Goal: Task Accomplishment & Management: Manage account settings

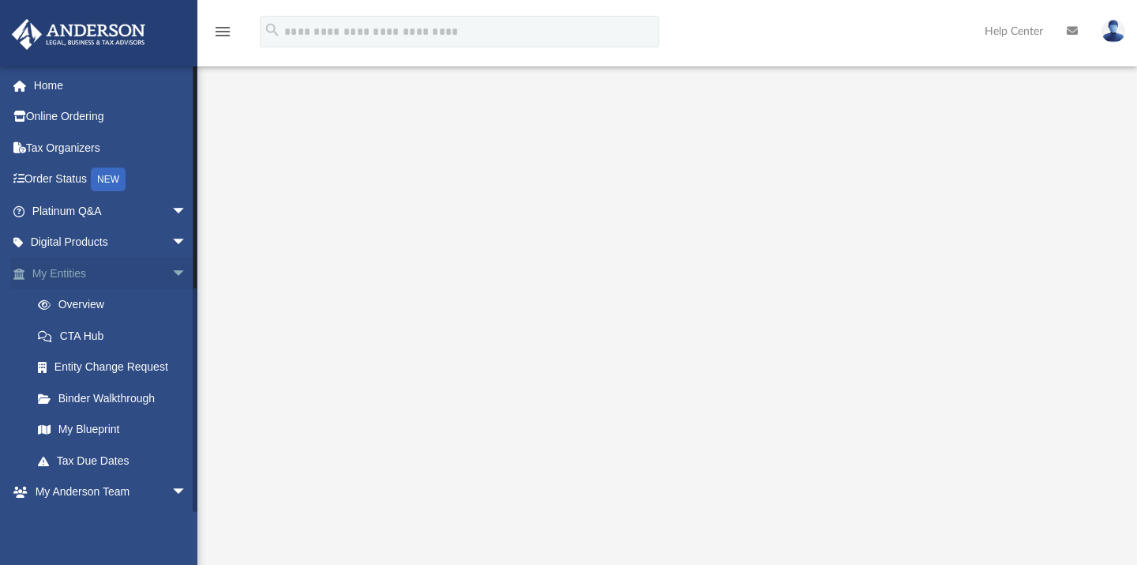
click at [171, 271] on span "arrow_drop_down" at bounding box center [187, 273] width 32 height 32
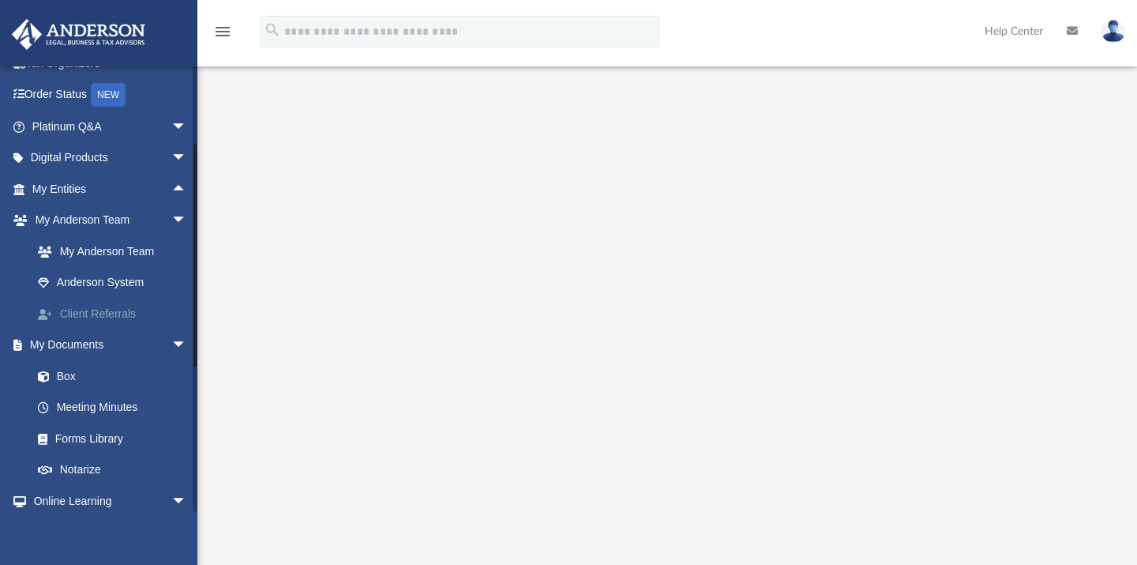
scroll to position [89, 0]
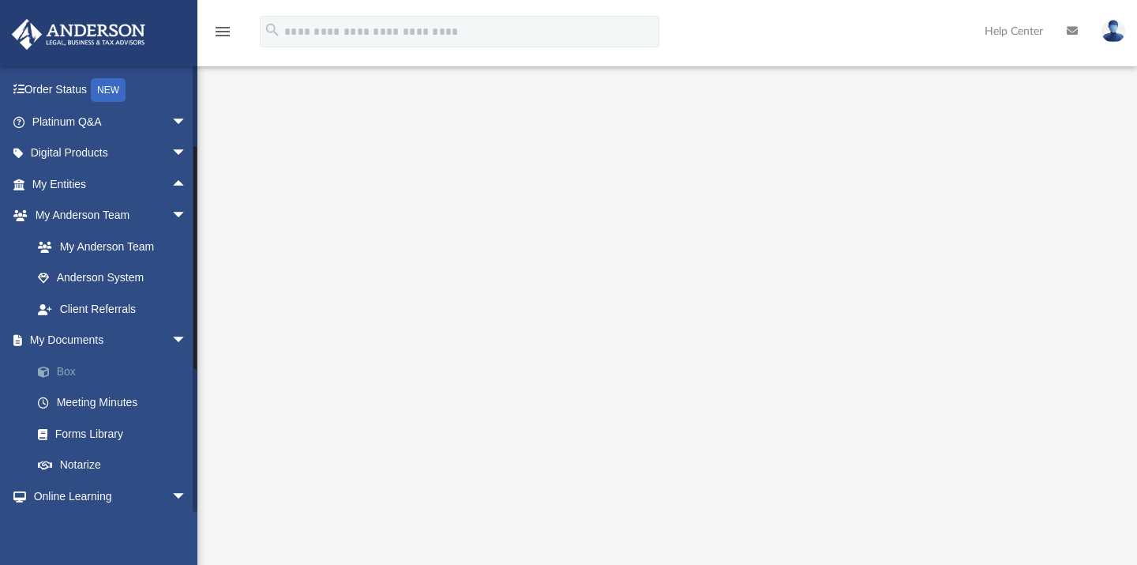
click at [84, 373] on link "Box" at bounding box center [116, 371] width 189 height 32
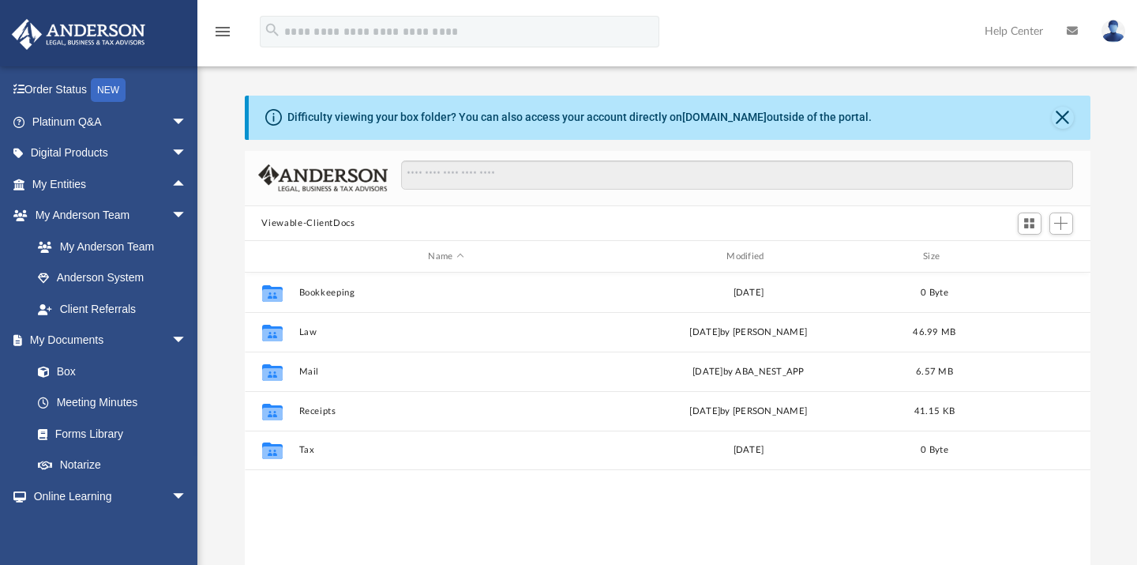
click at [352, 219] on button "Viewable-ClientDocs" at bounding box center [307, 223] width 93 height 14
click at [325, 221] on button "Viewable-ClientDocs" at bounding box center [307, 223] width 93 height 14
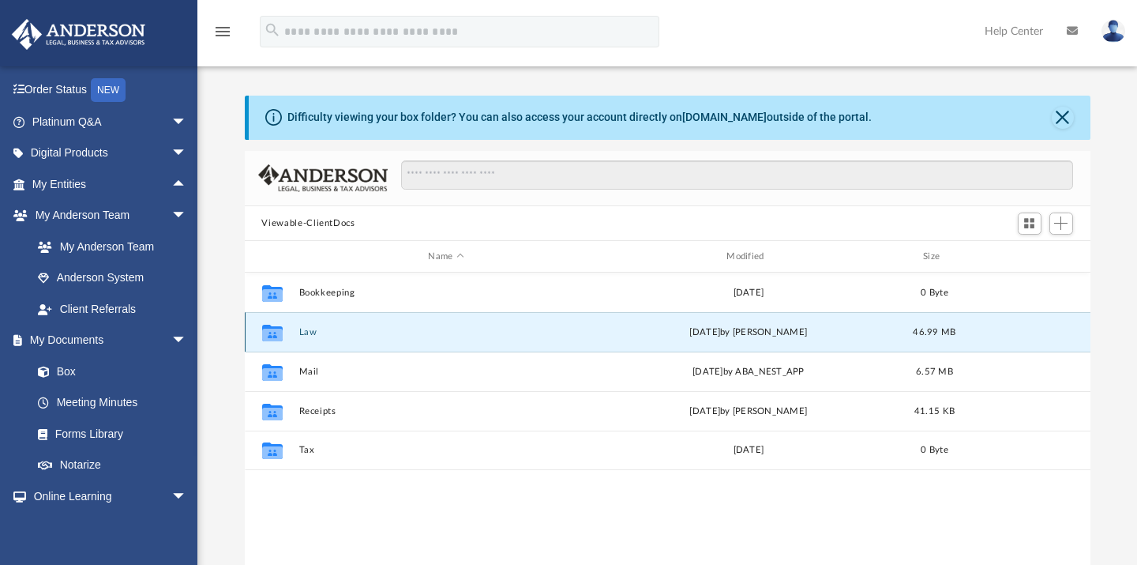
click at [309, 332] on button "Law" at bounding box center [446, 332] width 295 height 10
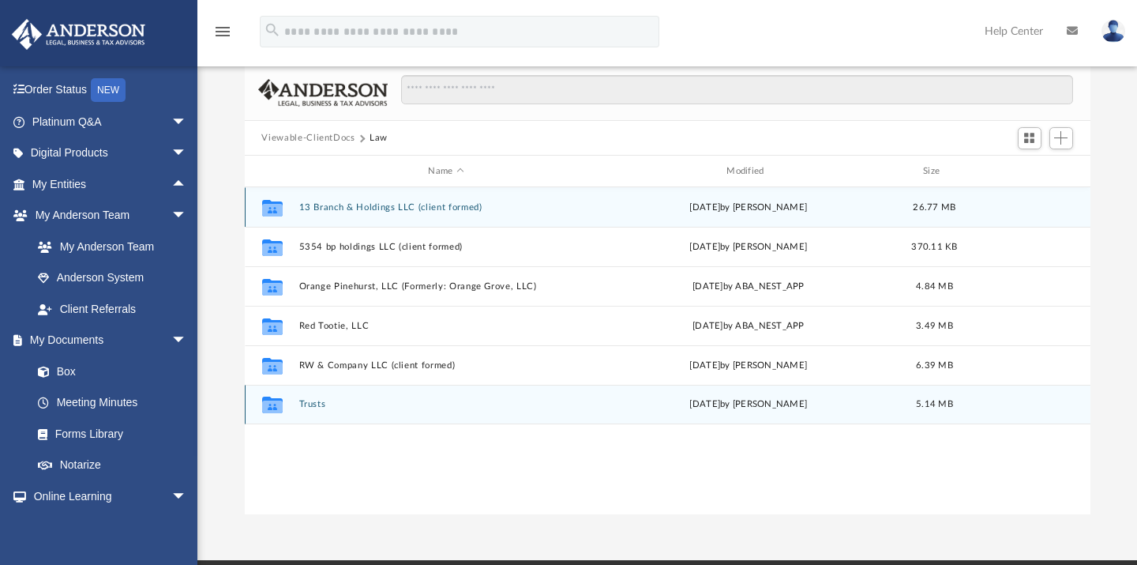
scroll to position [88, 0]
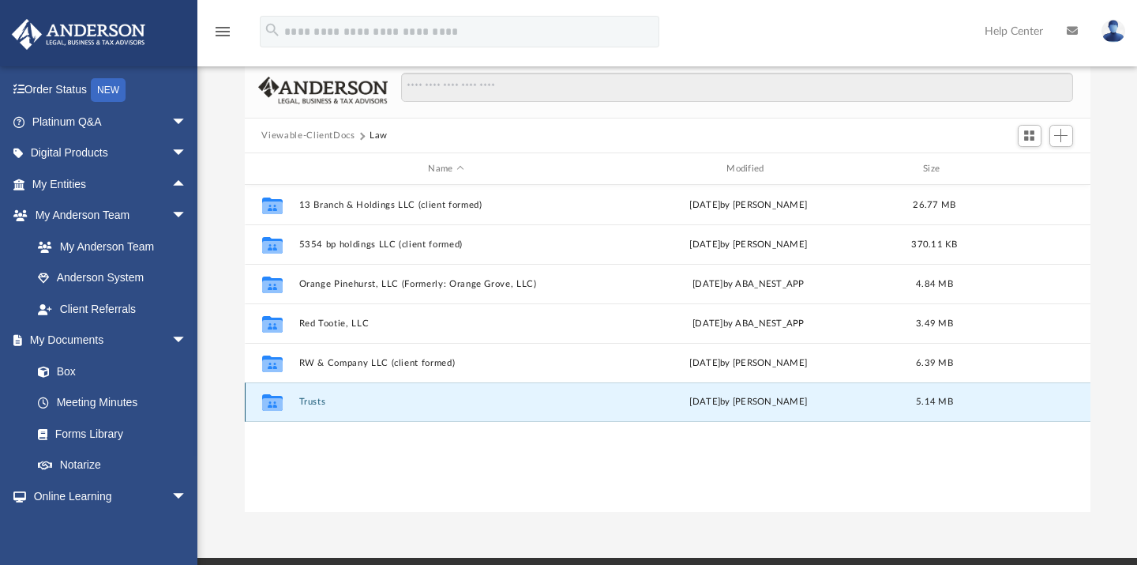
click at [318, 404] on button "Trusts" at bounding box center [446, 402] width 295 height 10
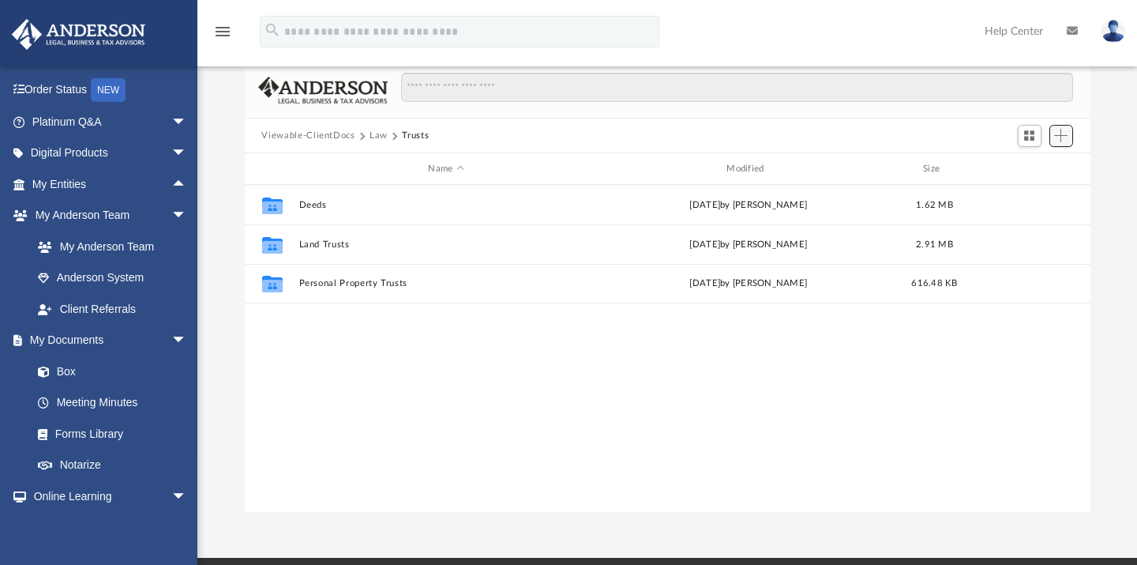
click at [1059, 140] on span "Add" at bounding box center [1060, 135] width 13 height 13
click at [1025, 167] on li "Upload" at bounding box center [1040, 167] width 51 height 17
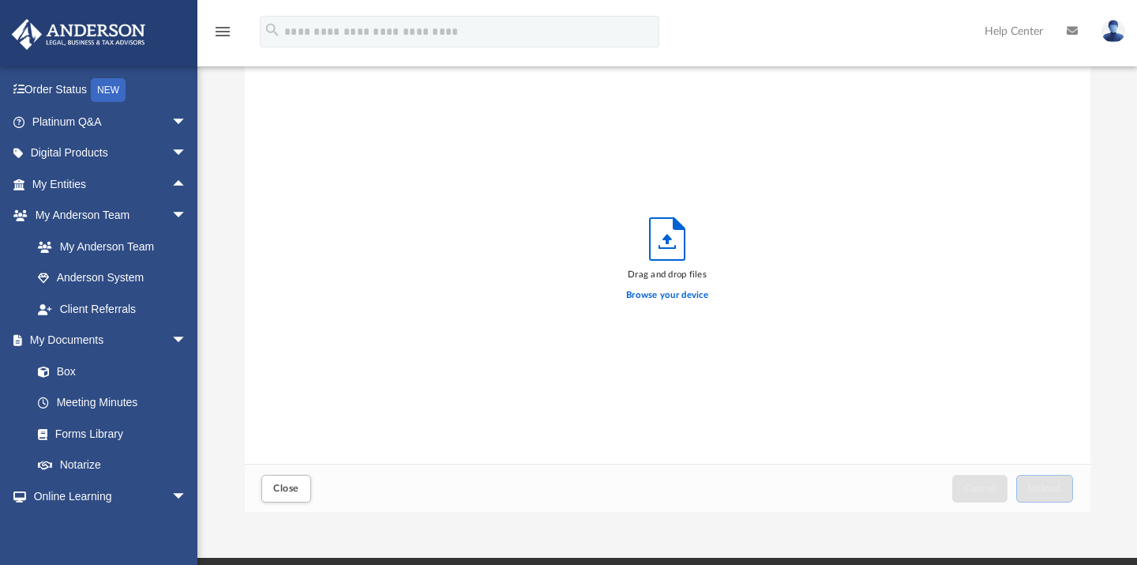
scroll to position [388, 832]
click at [696, 298] on label "Browse your device" at bounding box center [667, 295] width 82 height 14
click at [0, 0] on input "Browse your device" at bounding box center [0, 0] width 0 height 0
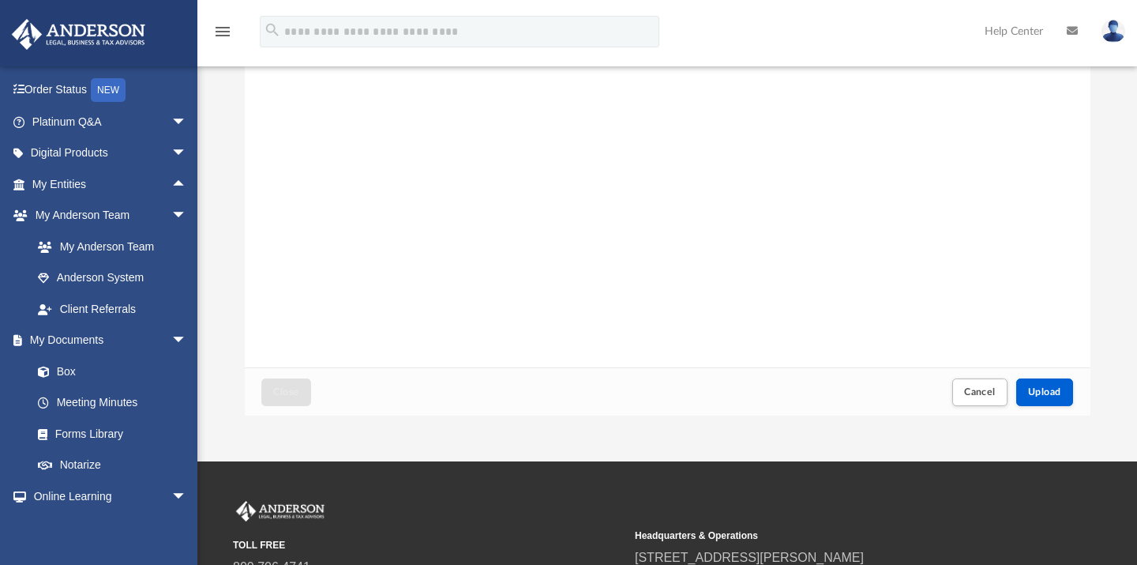
scroll to position [185, 0]
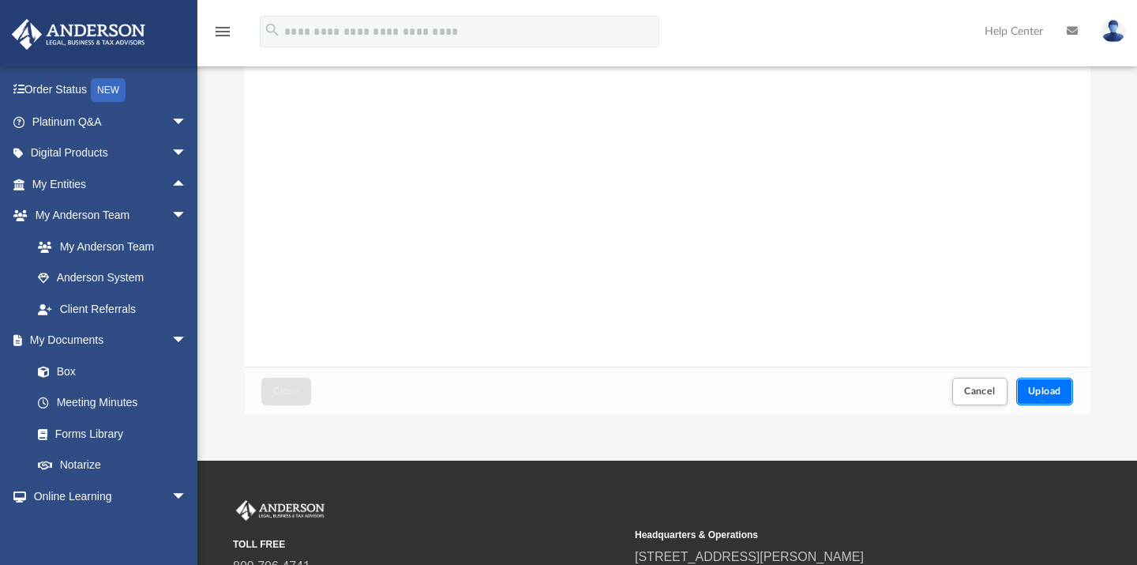
click at [1064, 395] on button "Upload" at bounding box center [1044, 391] width 57 height 28
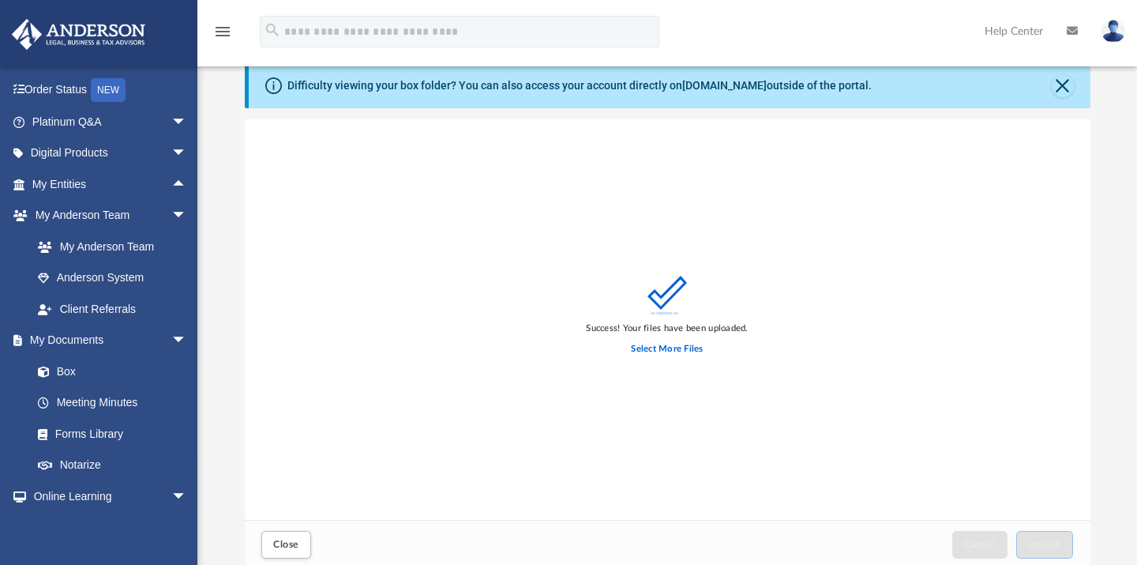
scroll to position [0, 0]
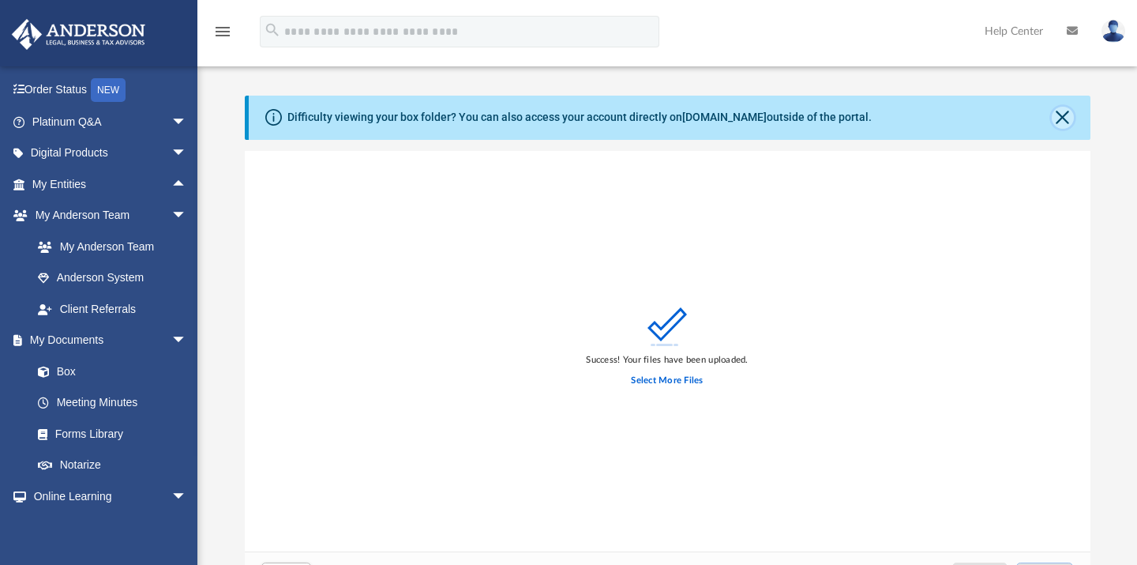
click at [1064, 117] on button "Close" at bounding box center [1063, 118] width 22 height 22
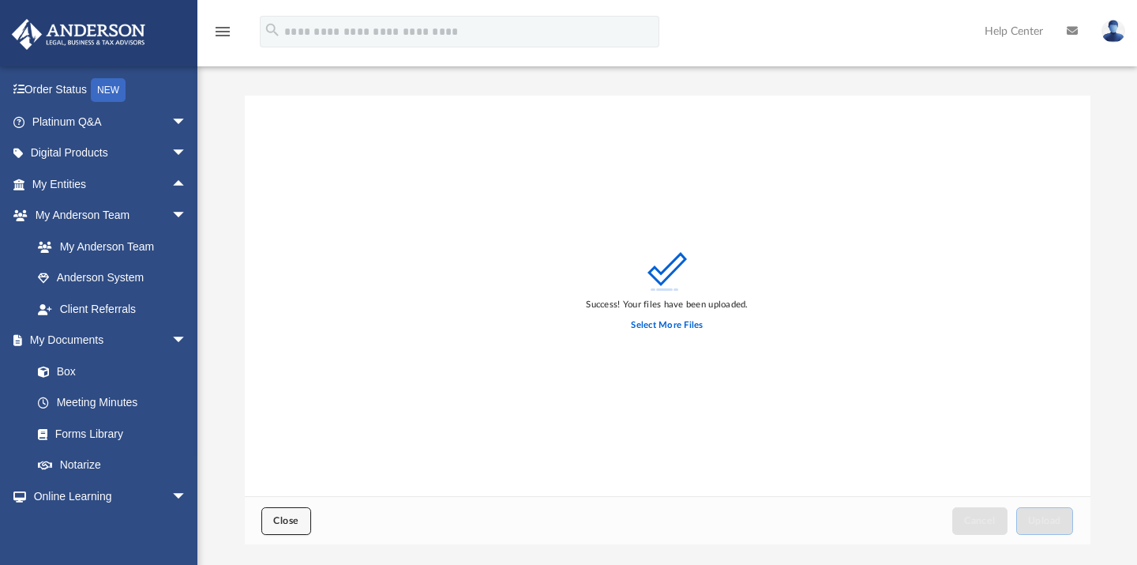
click at [302, 517] on button "Close" at bounding box center [285, 521] width 49 height 28
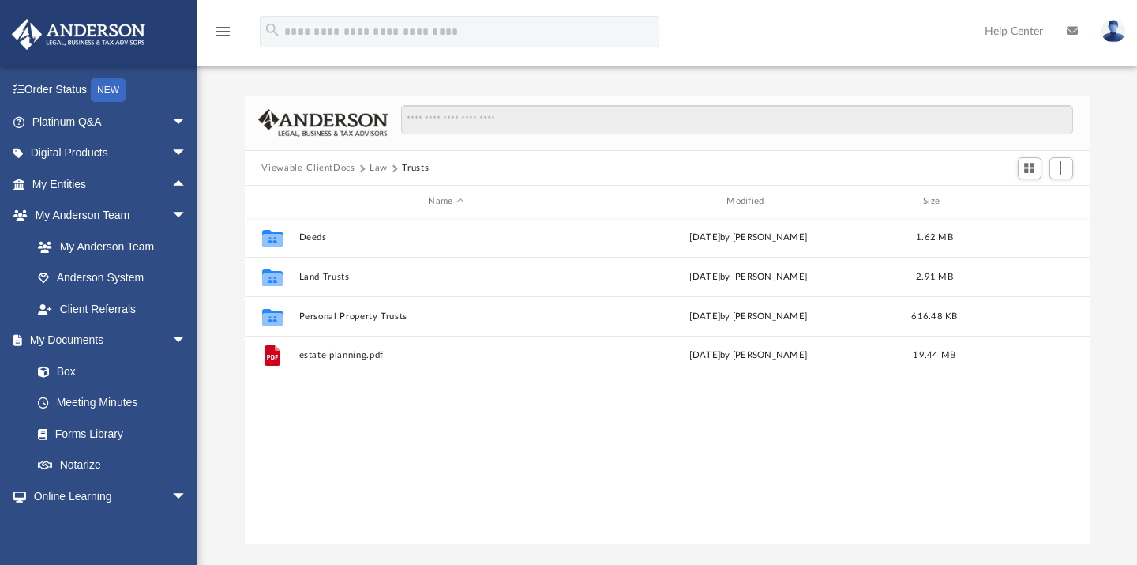
click at [383, 171] on button "Law" at bounding box center [379, 168] width 18 height 14
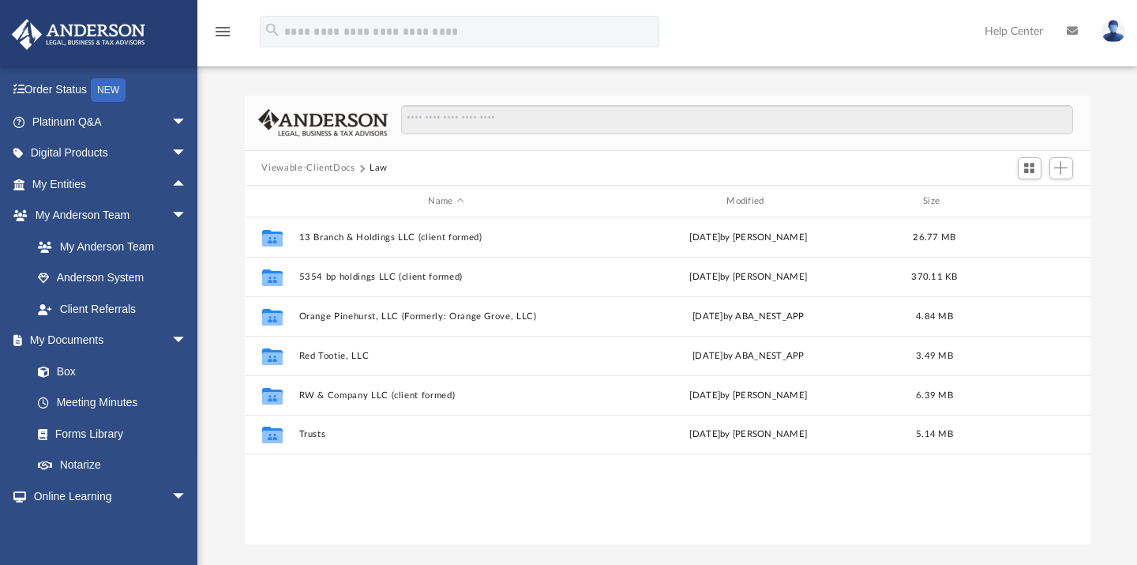
click at [342, 175] on button "Viewable-ClientDocs" at bounding box center [307, 168] width 93 height 14
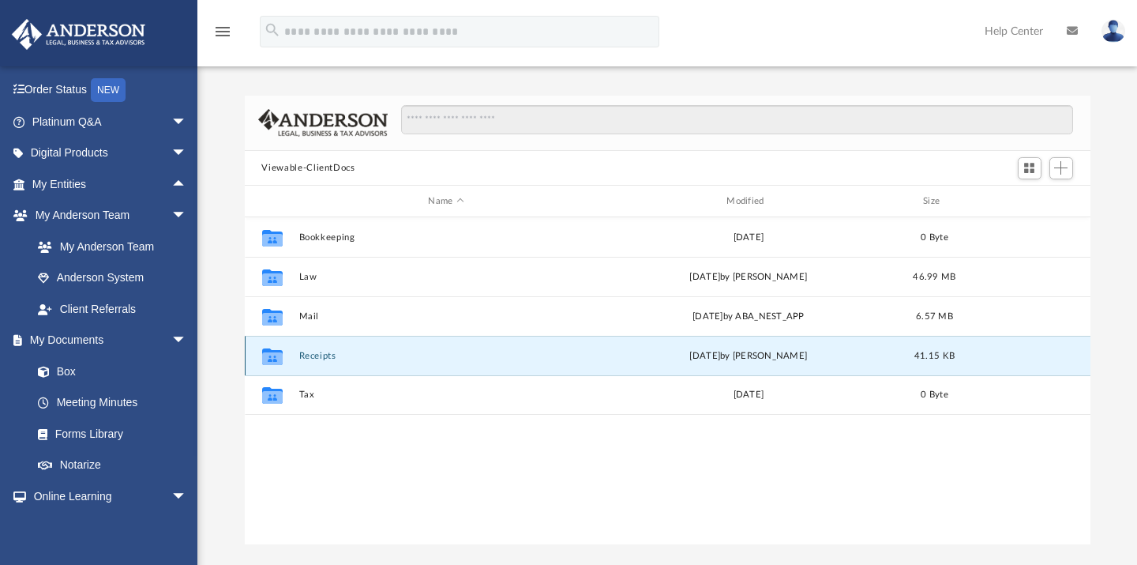
click at [330, 359] on button "Receipts" at bounding box center [446, 356] width 295 height 10
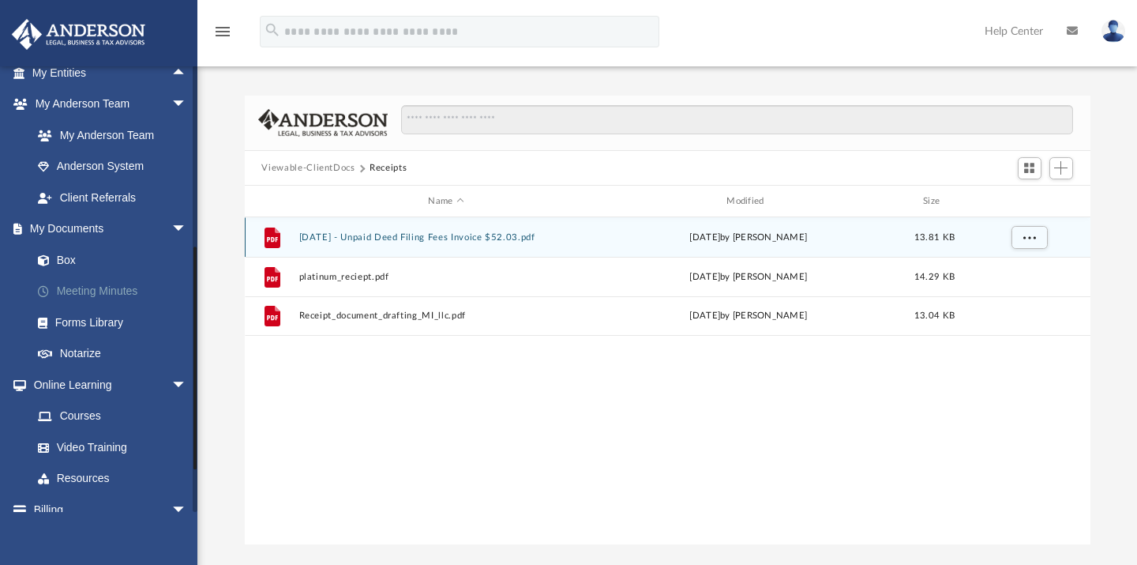
scroll to position [247, 0]
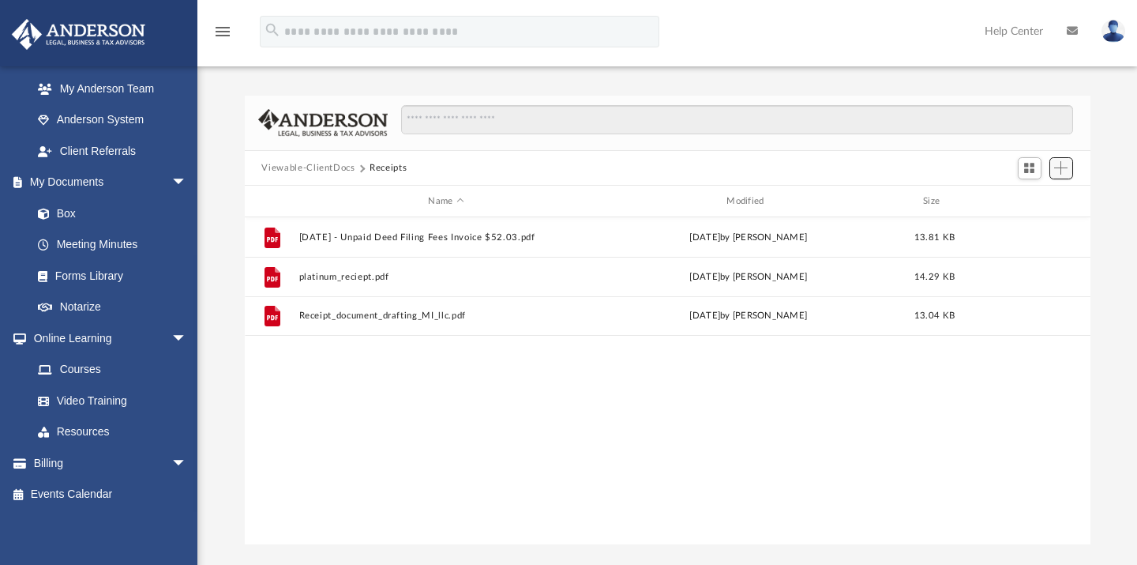
click at [1068, 169] on span "Add" at bounding box center [1060, 167] width 13 height 13
click at [1033, 197] on li "Upload" at bounding box center [1040, 200] width 51 height 17
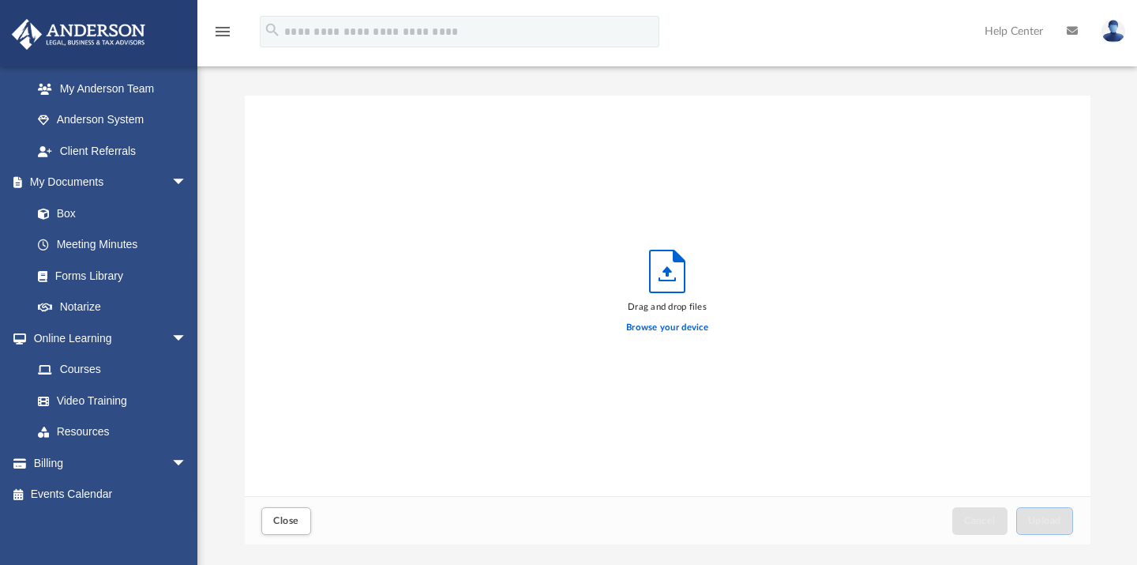
scroll to position [388, 832]
click at [281, 524] on span "Close" at bounding box center [285, 520] width 25 height 9
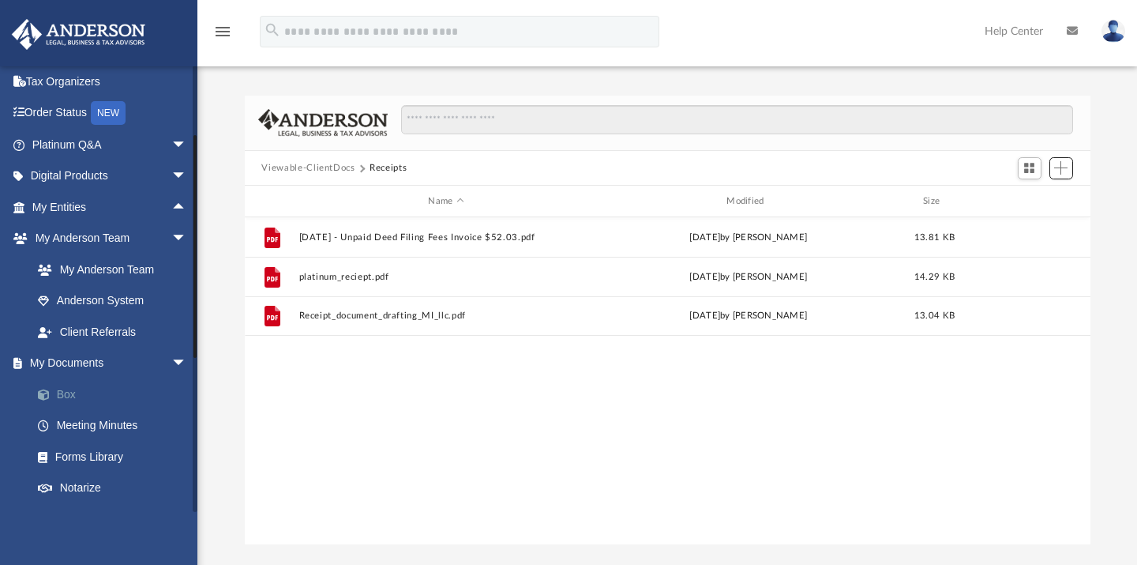
scroll to position [65, 0]
click at [133, 209] on link "My Entities arrow_drop_up" at bounding box center [111, 209] width 200 height 32
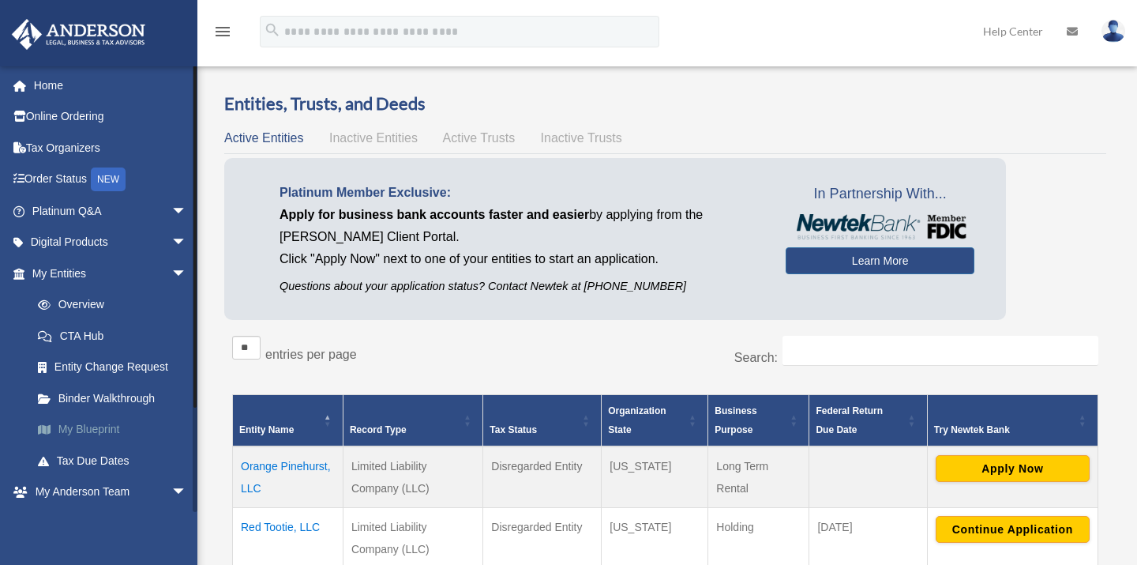
click at [109, 430] on link "My Blueprint" at bounding box center [116, 430] width 189 height 32
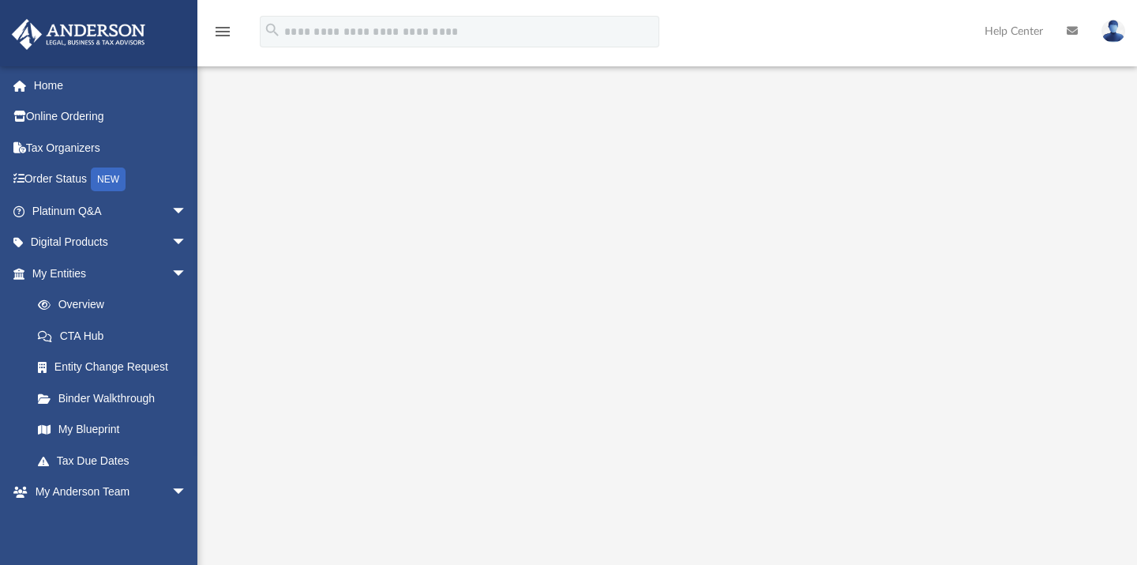
click at [230, 130] on div at bounding box center [667, 412] width 940 height 632
